Goal: Find contact information: Find contact information

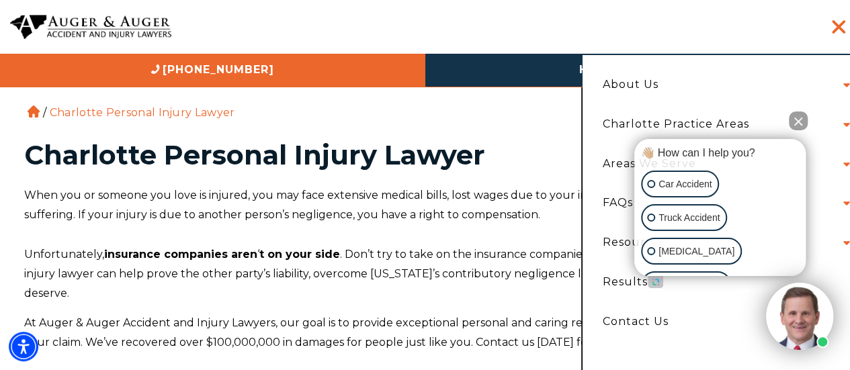
click at [802, 117] on button "Close Intaker Chat Widget" at bounding box center [798, 121] width 19 height 19
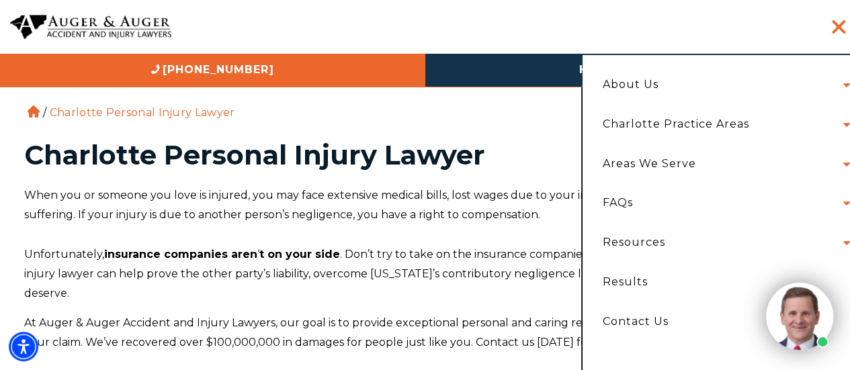
click at [838, 81] on li "About Us Attorneys Herbert Auger Arlene Auger Hunter Gillespie Madison McLawhor…" at bounding box center [723, 85] width 261 height 40
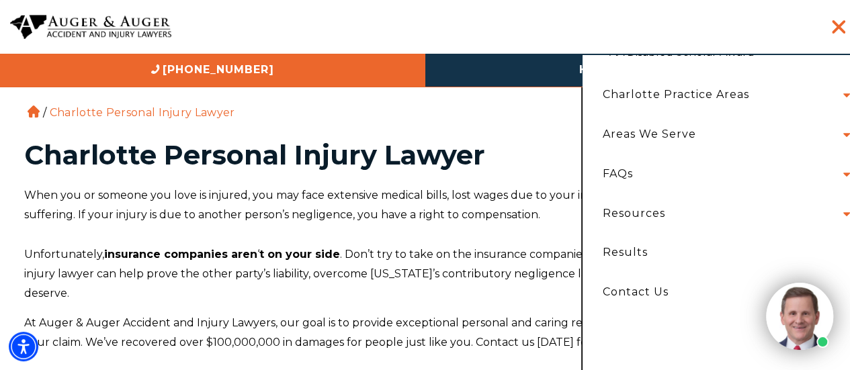
scroll to position [269, 0]
click at [633, 290] on link "Contact Us" at bounding box center [723, 291] width 261 height 40
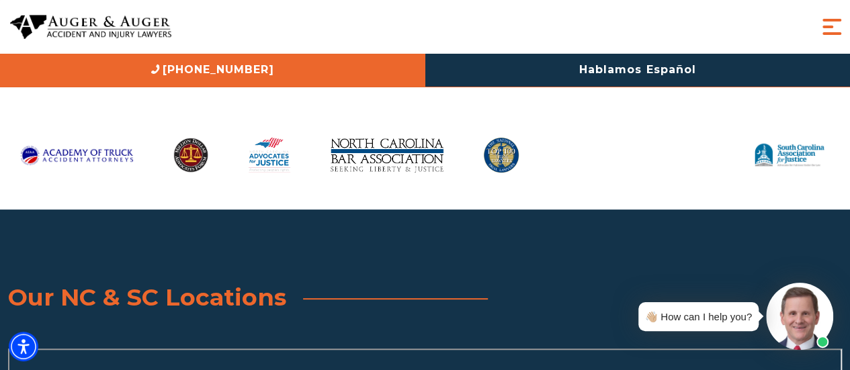
scroll to position [3024, 0]
